Goal: Task Accomplishment & Management: Manage account settings

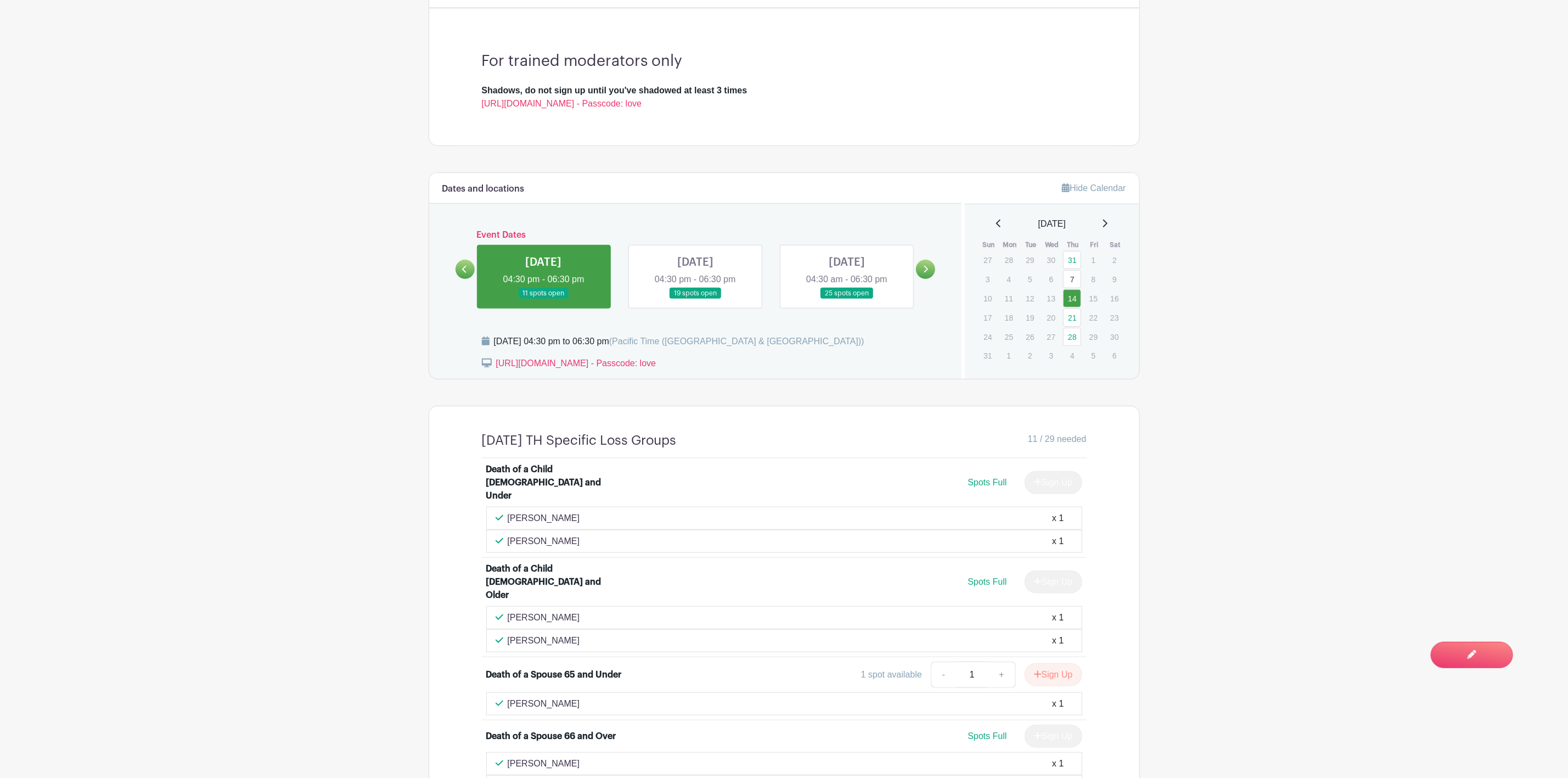
scroll to position [100, 0]
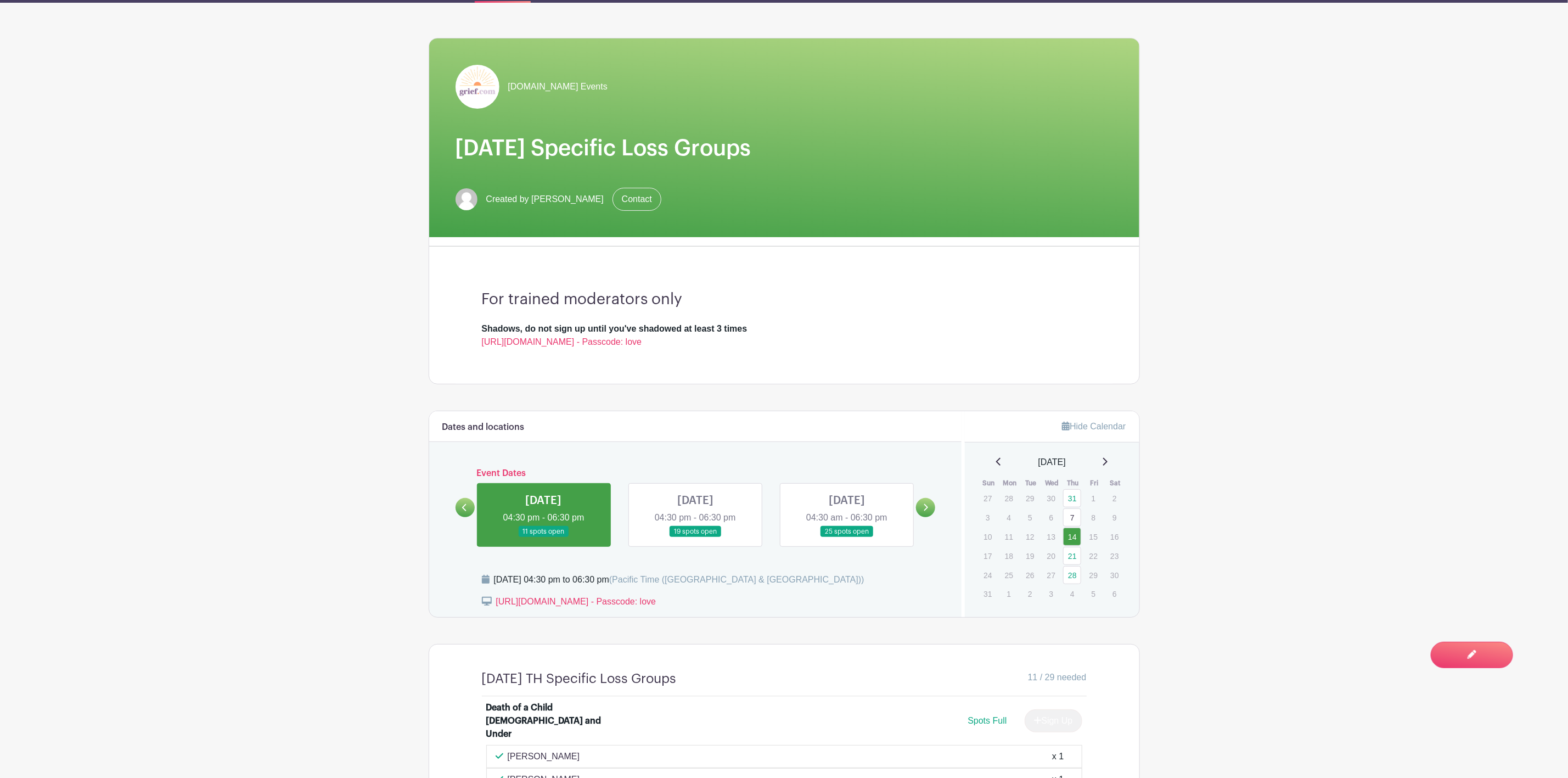
click at [847, 537] on link at bounding box center [847, 537] width 0 height 0
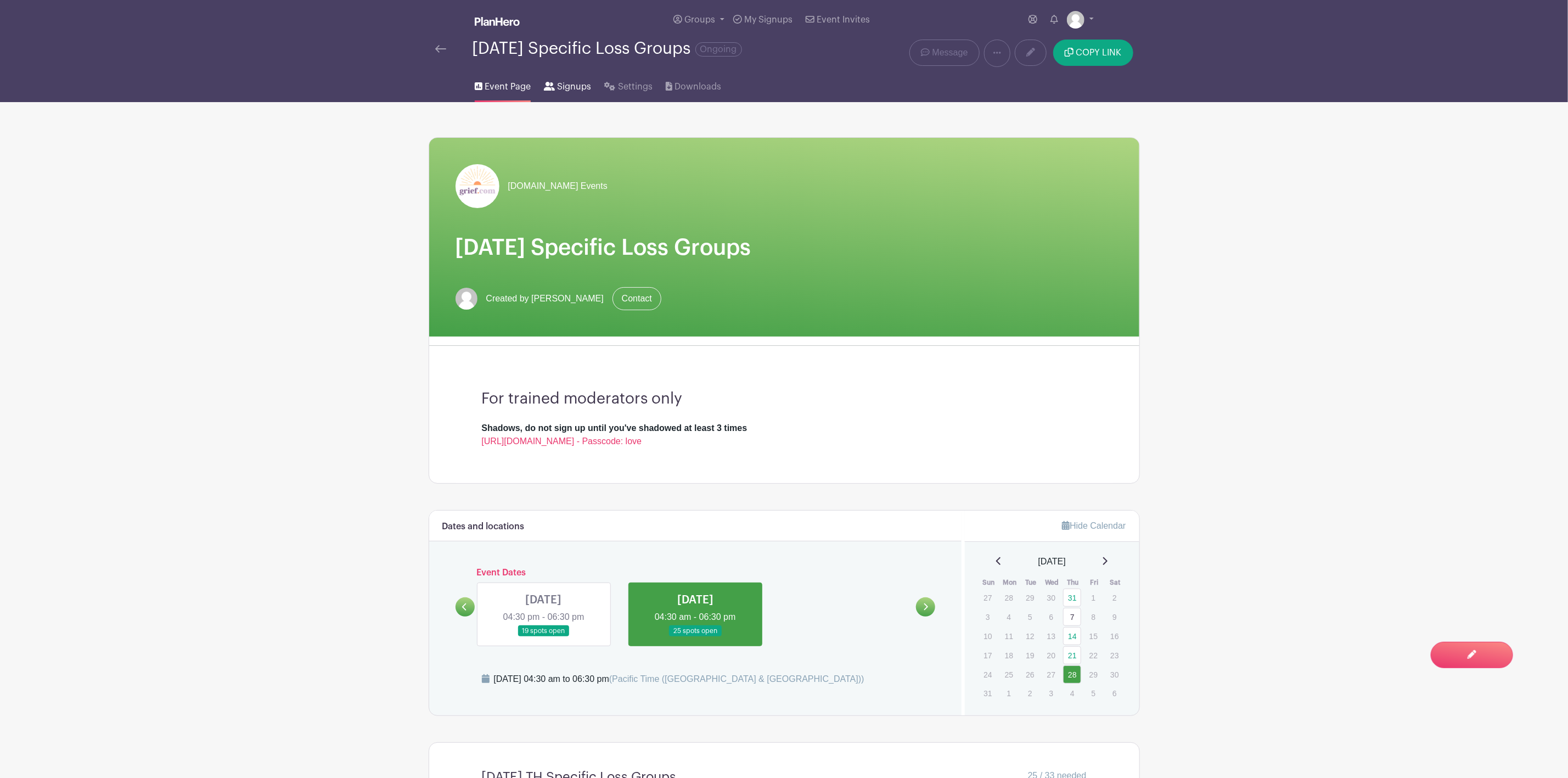
click at [570, 88] on span "Signups" at bounding box center [573, 86] width 34 height 13
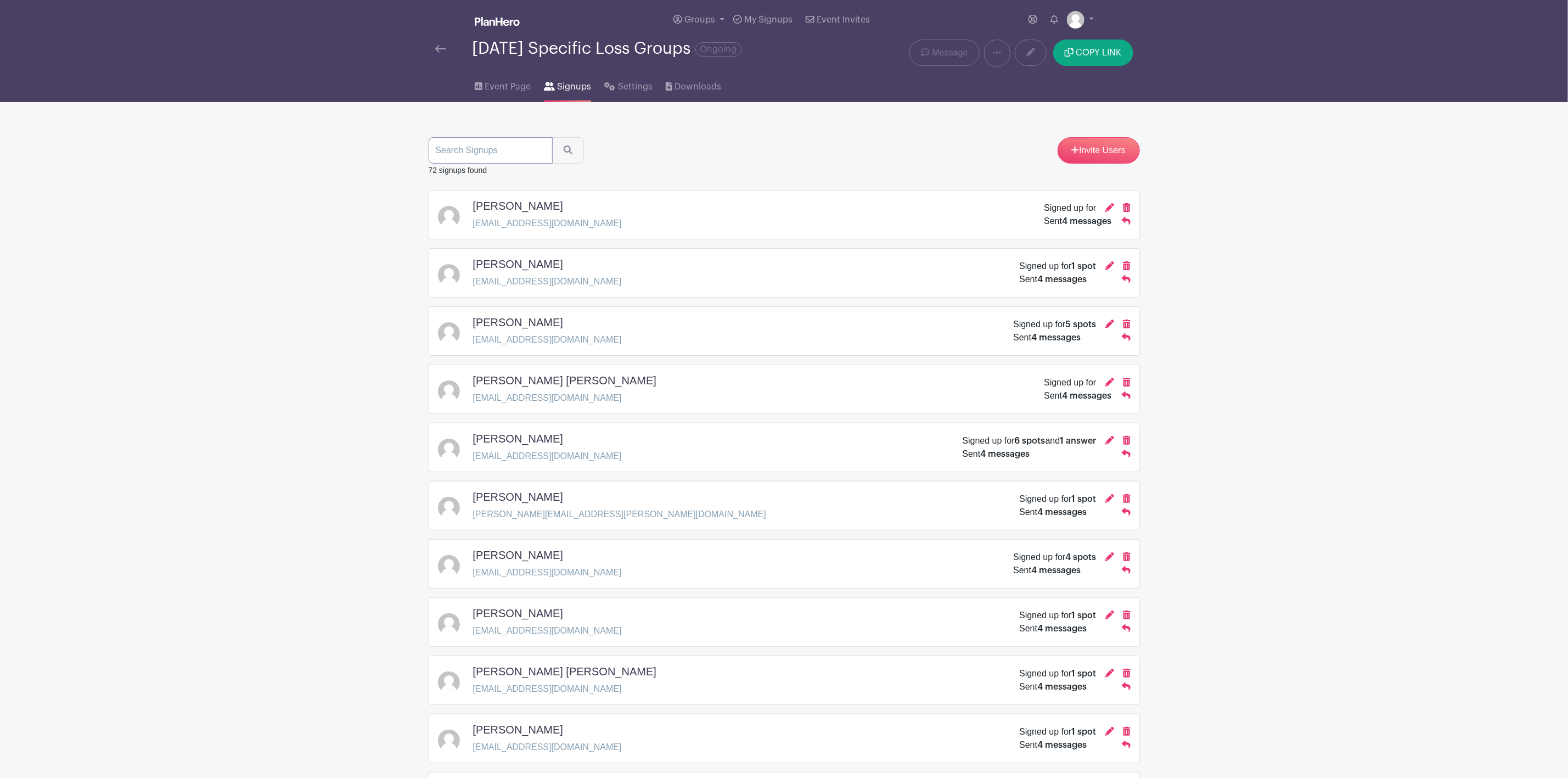
paste input "[EMAIL_ADDRESS][DOMAIN_NAME]"
type input "[EMAIL_ADDRESS][DOMAIN_NAME]"
click at [573, 155] on button "submit" at bounding box center [568, 150] width 32 height 26
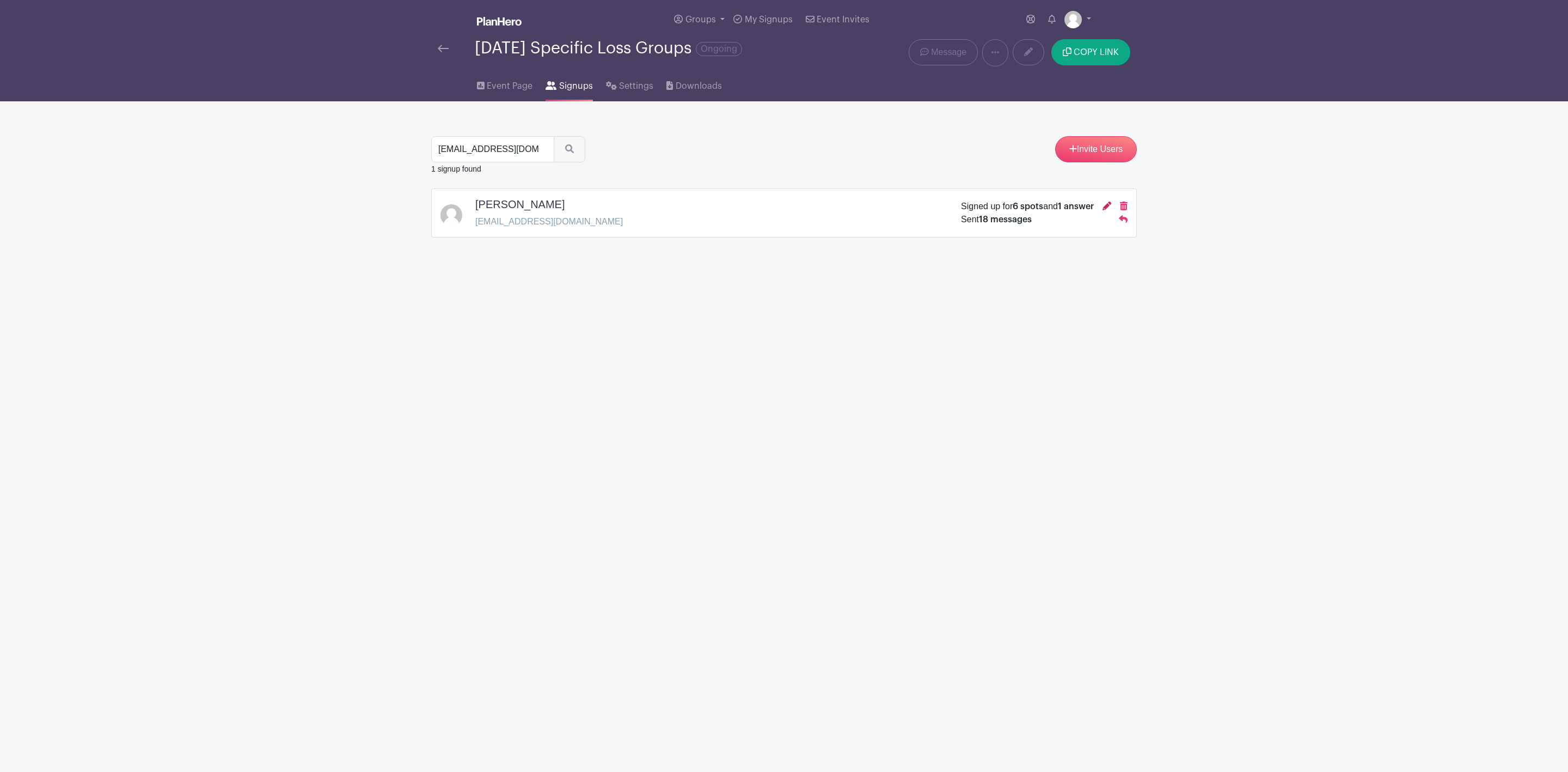
click at [1107, 207] on icon at bounding box center [1107, 206] width 9 height 9
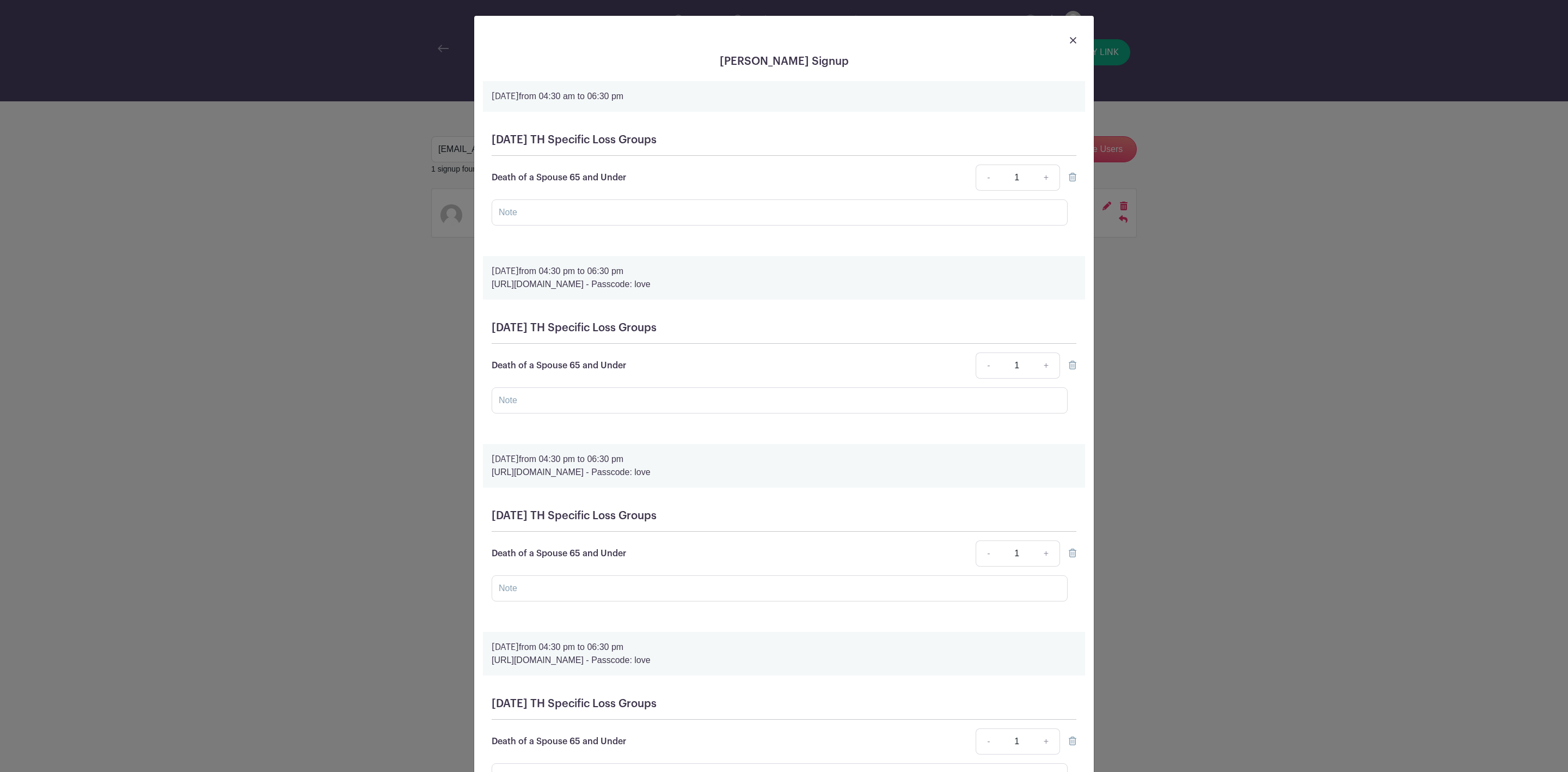
click at [1069, 177] on icon at bounding box center [1073, 177] width 8 height 9
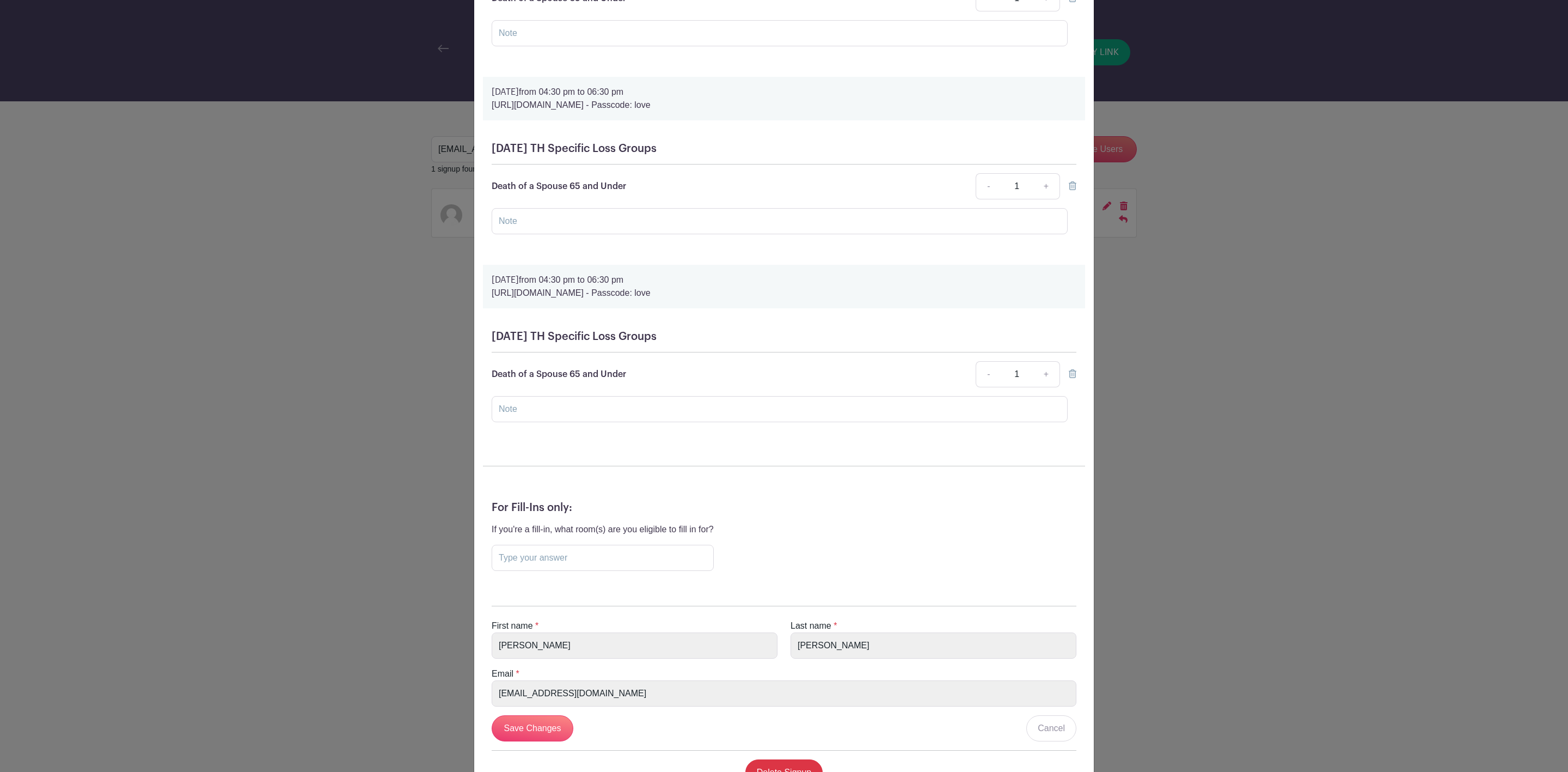
scroll to position [733, 0]
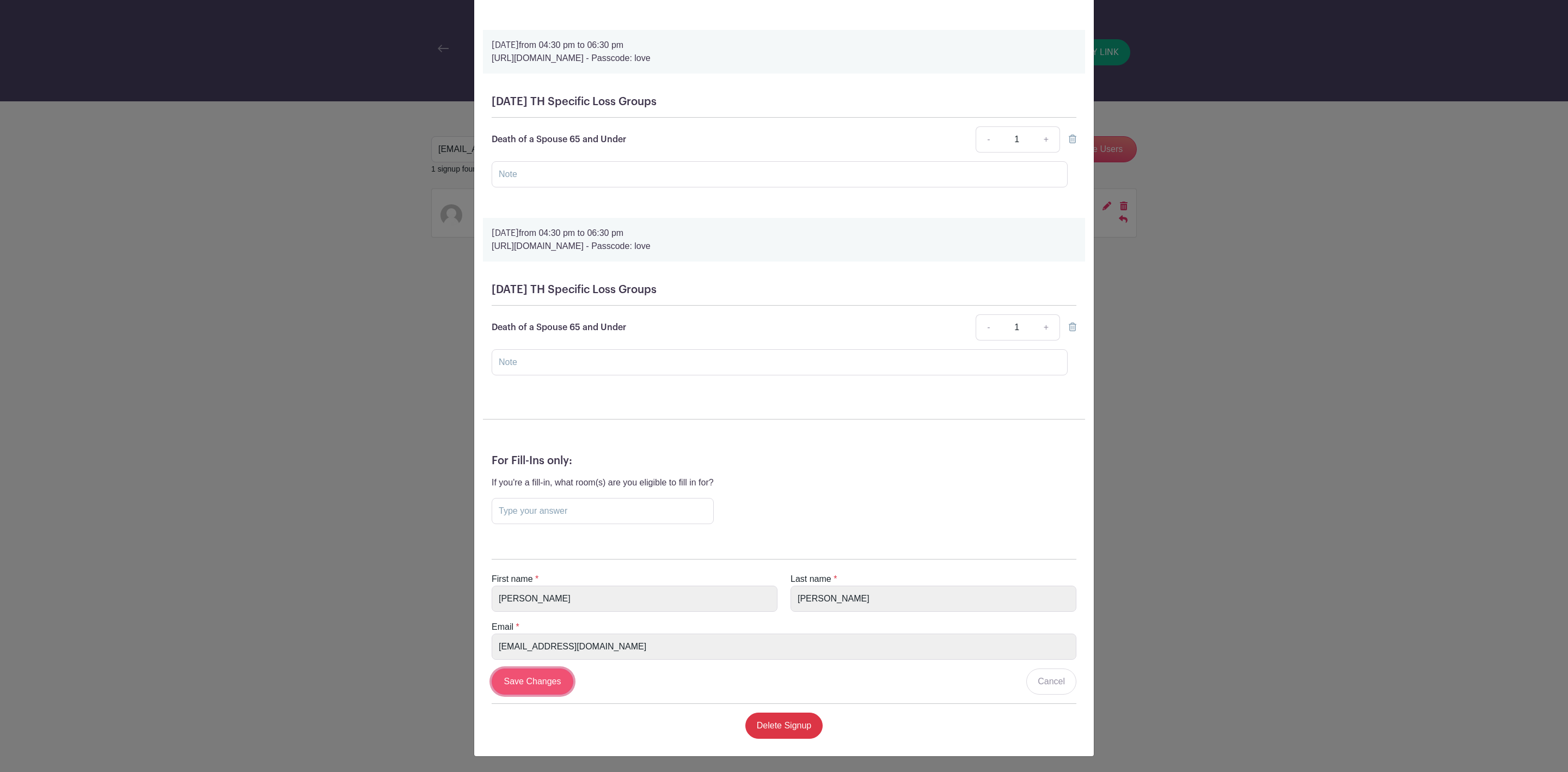
click at [537, 680] on input "Save Changes" at bounding box center [532, 681] width 82 height 26
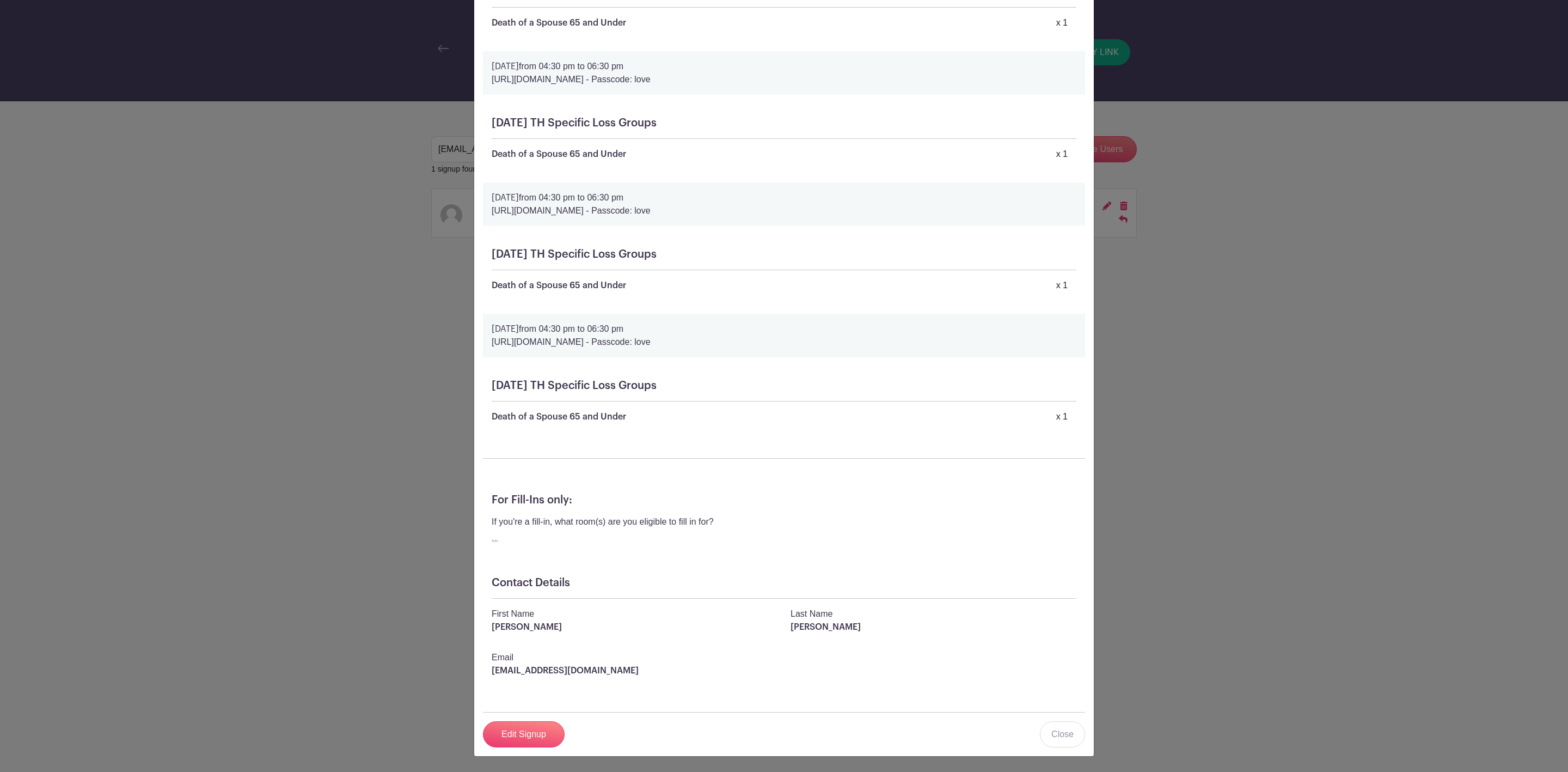
scroll to position [297, 0]
